Goal: Information Seeking & Learning: Learn about a topic

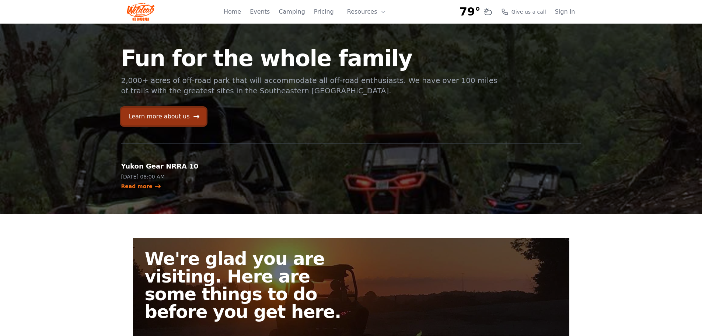
click at [173, 114] on link "Learn more about us" at bounding box center [163, 117] width 85 height 18
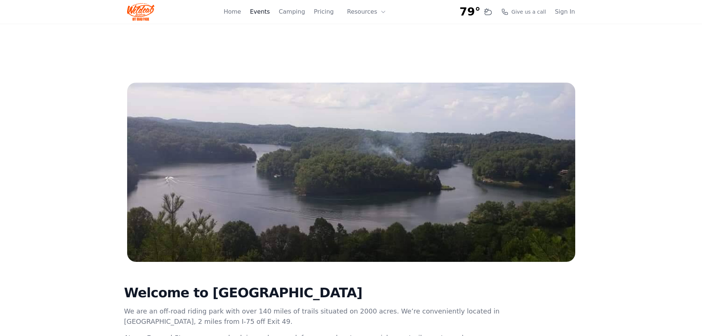
click at [269, 12] on link "Events" at bounding box center [260, 11] width 20 height 9
click at [331, 13] on link "Pricing" at bounding box center [324, 11] width 20 height 9
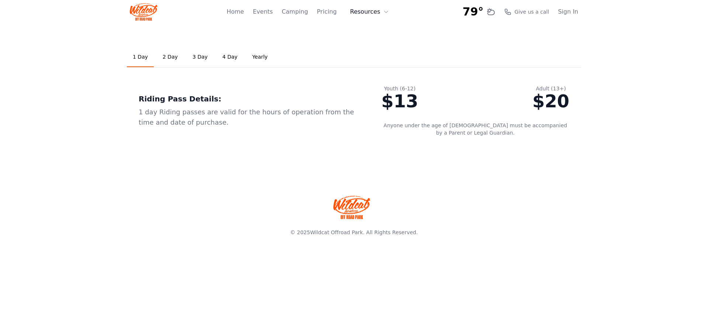
click at [367, 14] on button "Resources" at bounding box center [369, 11] width 48 height 15
click at [328, 10] on link "Pricing" at bounding box center [327, 11] width 20 height 9
click at [165, 56] on link "2 Day" at bounding box center [170, 57] width 27 height 20
click at [195, 57] on link "3 Day" at bounding box center [200, 57] width 27 height 20
click at [223, 56] on link "4 Day" at bounding box center [229, 57] width 27 height 20
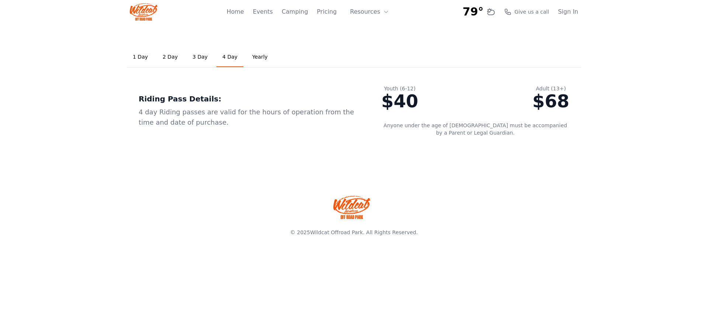
click at [250, 56] on link "Yearly" at bounding box center [259, 57] width 27 height 20
click at [226, 56] on link "4 Day" at bounding box center [229, 57] width 27 height 20
click at [193, 59] on link "3 Day" at bounding box center [200, 57] width 27 height 20
drag, startPoint x: 167, startPoint y: 58, endPoint x: 152, endPoint y: 60, distance: 15.3
click at [167, 58] on link "2 Day" at bounding box center [170, 57] width 27 height 20
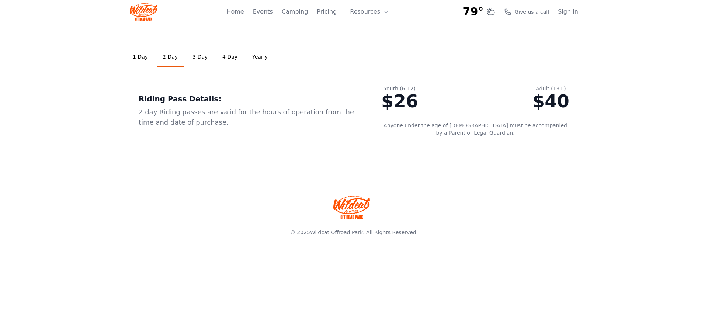
click at [140, 58] on link "1 Day" at bounding box center [140, 57] width 27 height 20
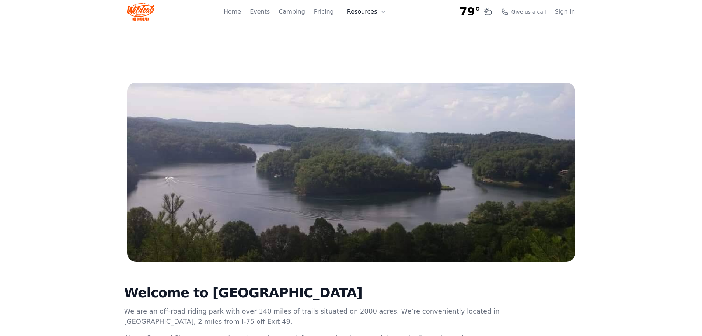
click at [362, 13] on button "Resources" at bounding box center [367, 11] width 48 height 15
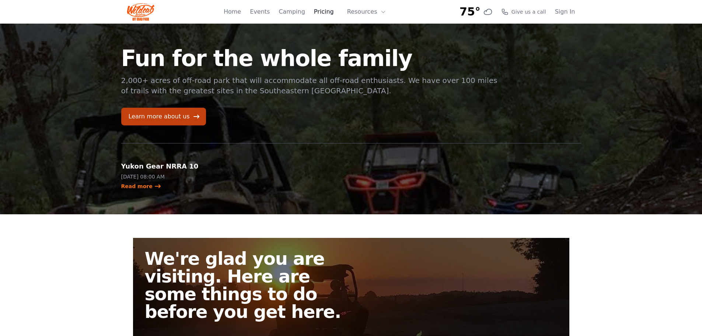
click at [331, 12] on link "Pricing" at bounding box center [324, 11] width 20 height 9
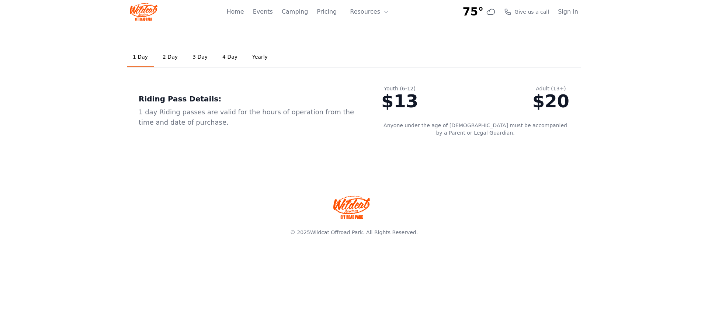
click at [195, 57] on link "3 Day" at bounding box center [200, 57] width 27 height 20
click at [243, 13] on link "Home" at bounding box center [234, 11] width 17 height 9
